Goal: Task Accomplishment & Management: Use online tool/utility

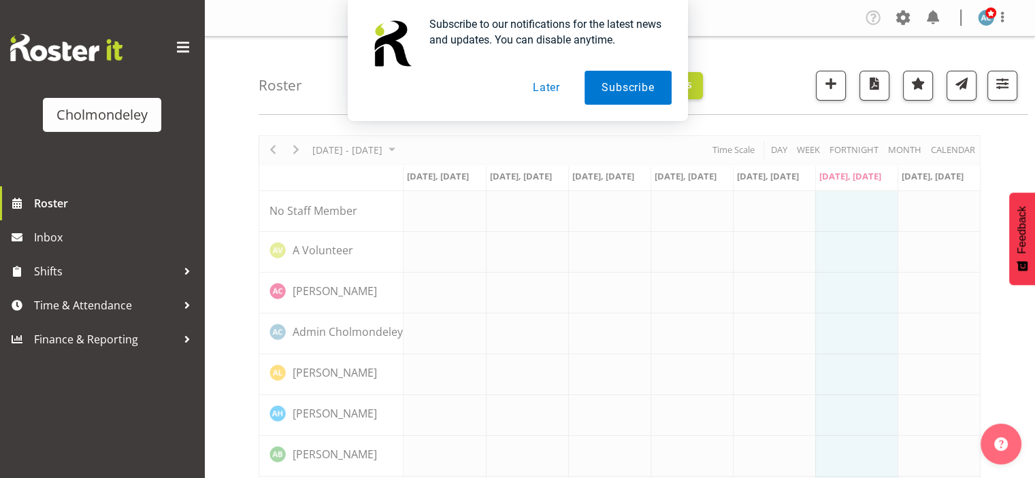
click at [559, 95] on button "Later" at bounding box center [546, 88] width 61 height 34
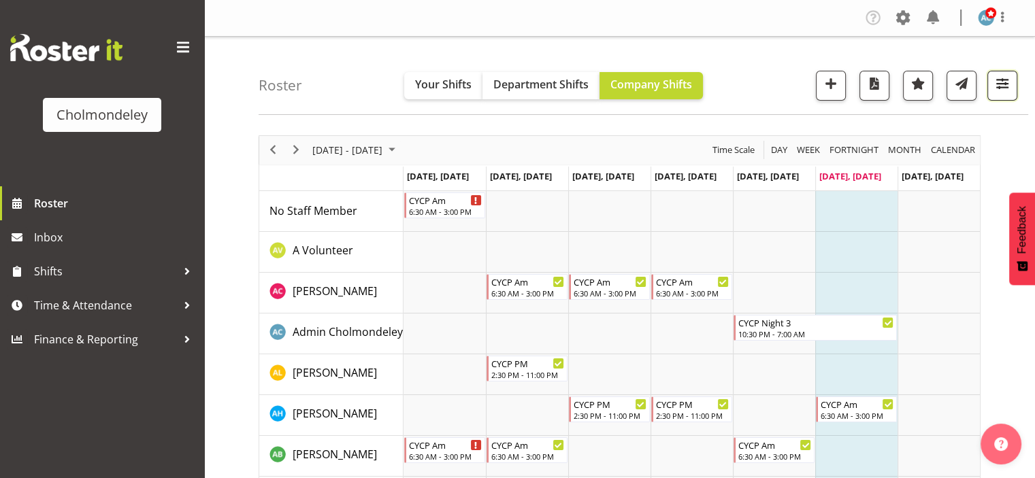
click at [992, 73] on button "button" at bounding box center [1002, 86] width 30 height 30
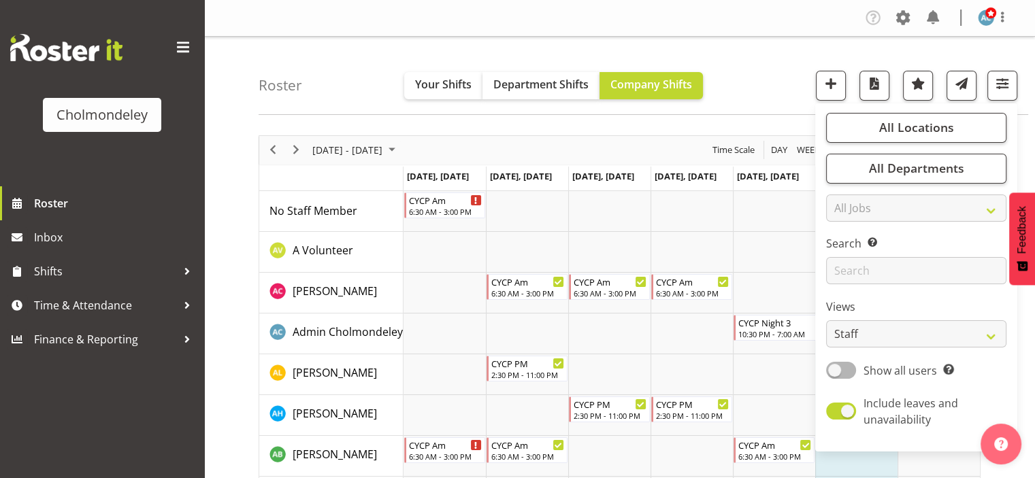
click at [933, 350] on div "All Locations Clear [GEOGRAPHIC_DATA] Select All Deselect All All Departments C…" at bounding box center [916, 277] width 202 height 337
click at [920, 327] on select "Staff Role Shift - Horizontal Shift - Vertical Staff - Location" at bounding box center [916, 333] width 180 height 27
select select "shift"
click at [827, 320] on select "Staff Role Shift - Horizontal Shift - Vertical Staff - Location" at bounding box center [916, 333] width 180 height 27
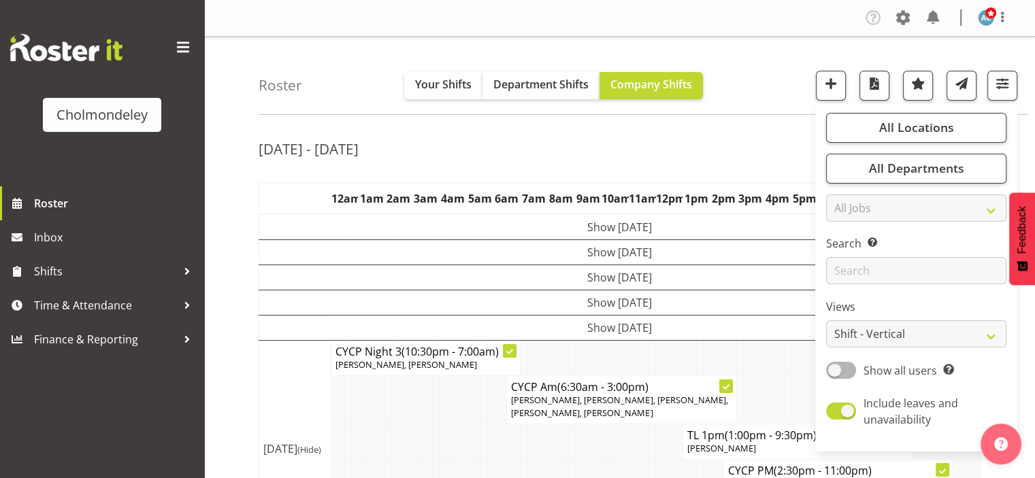
click at [755, 169] on div "[DATE] - [DATE] [DATE] - [DATE] [DATE] Day Week Fortnight Month calendar Month …" at bounding box center [647, 397] width 776 height 544
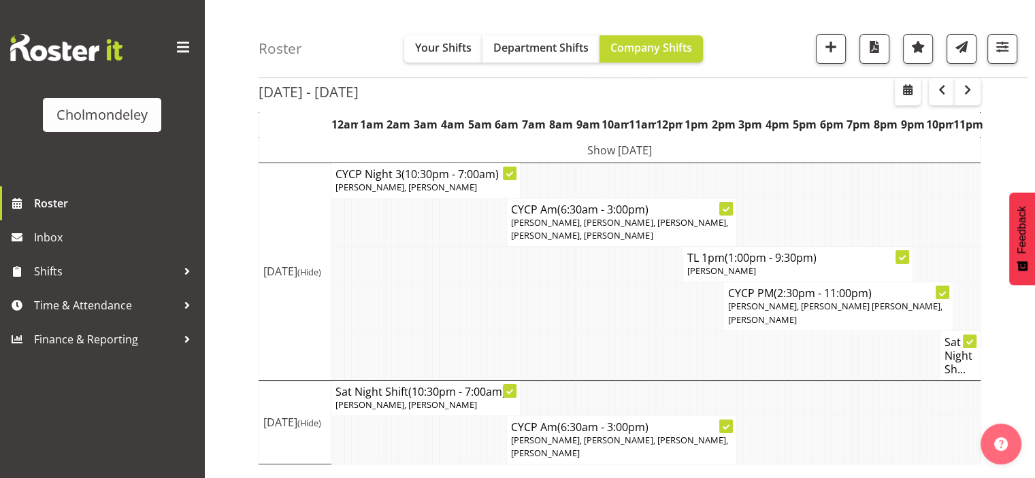
scroll to position [190, 0]
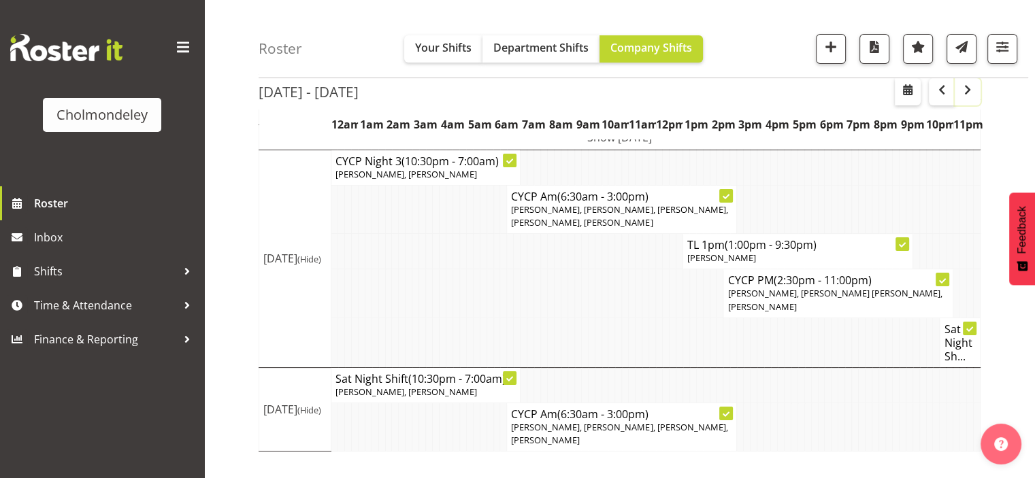
click at [969, 98] on button "button" at bounding box center [967, 91] width 26 height 27
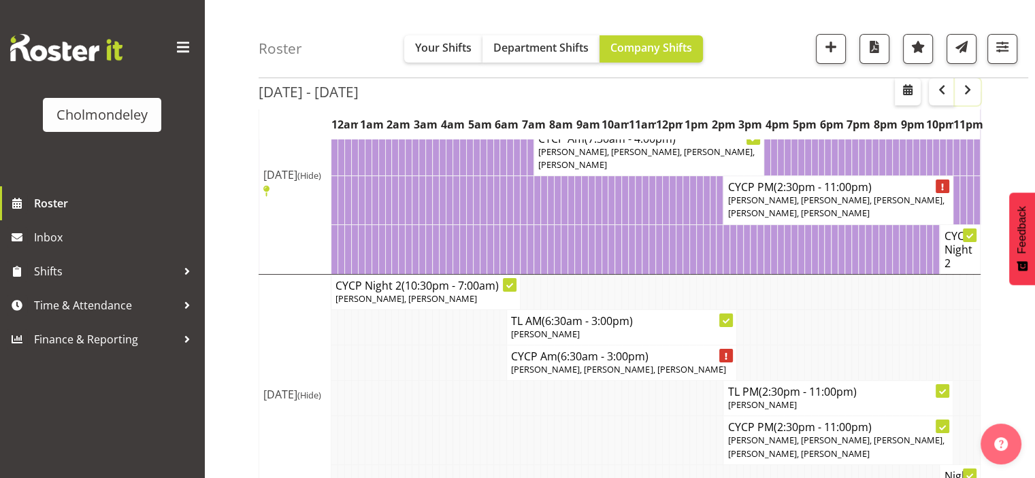
scroll to position [136, 0]
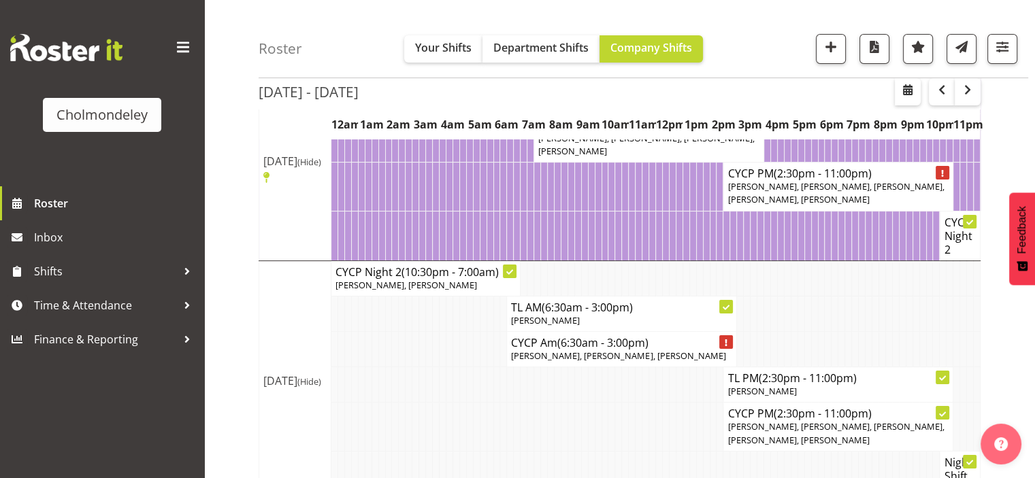
click at [835, 297] on td at bounding box center [834, 313] width 7 height 35
click at [941, 91] on span "button" at bounding box center [941, 90] width 16 height 16
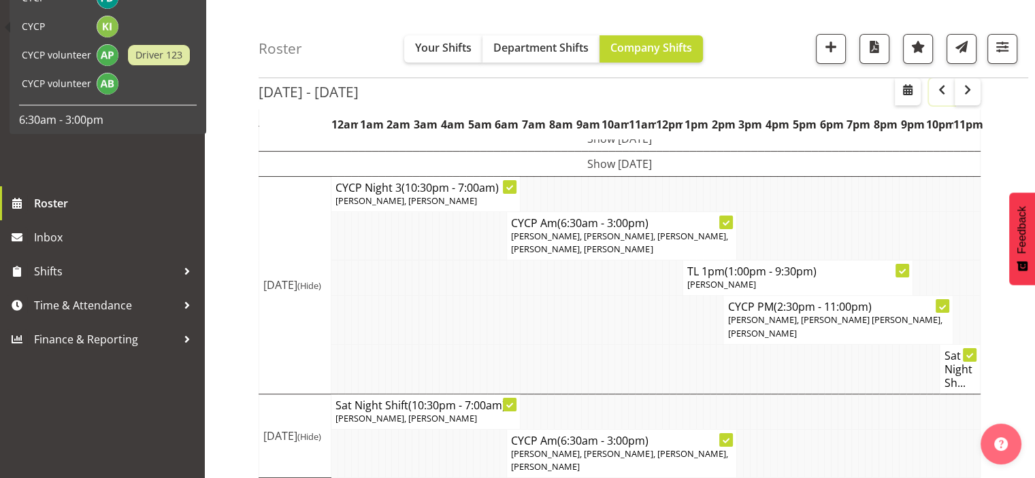
scroll to position [190, 0]
